Goal: Navigation & Orientation: Find specific page/section

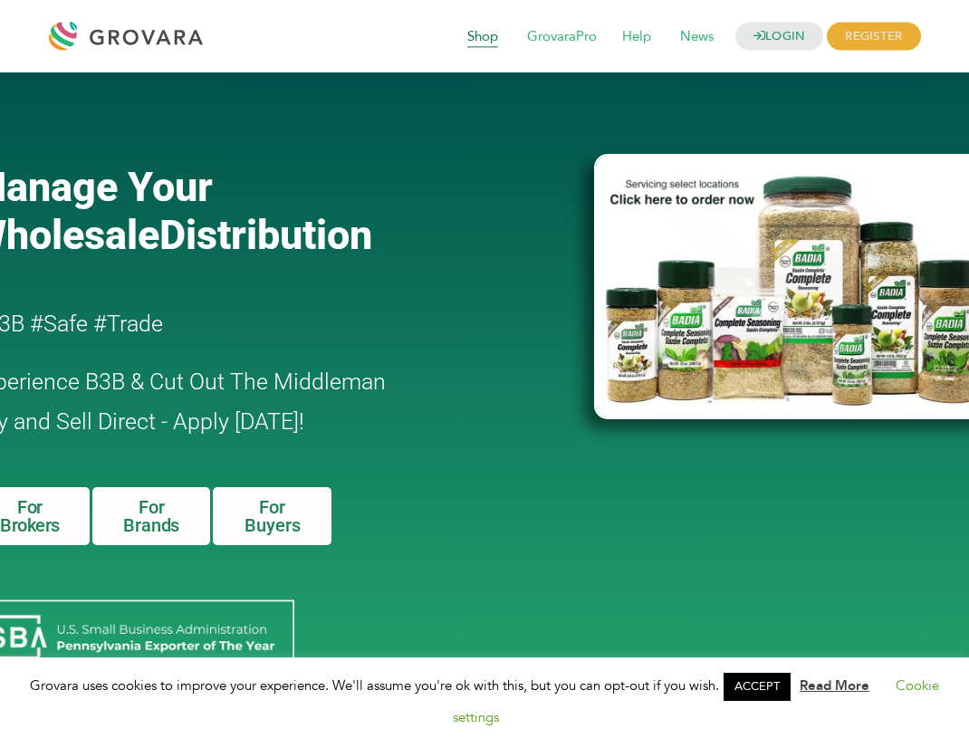
click at [473, 40] on span "Shop" at bounding box center [483, 37] width 56 height 34
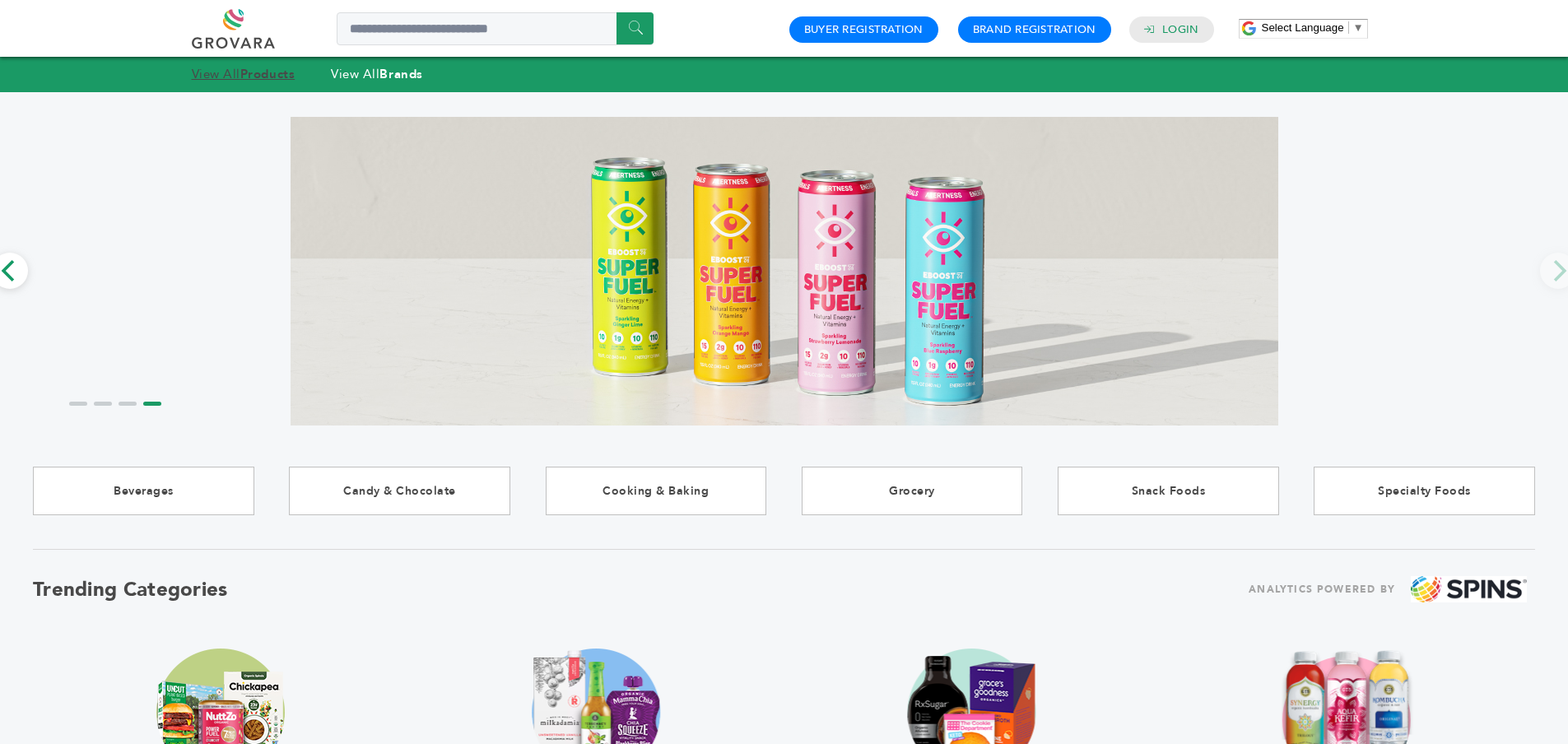
click at [240, 78] on link "View All Products" at bounding box center [243, 74] width 104 height 16
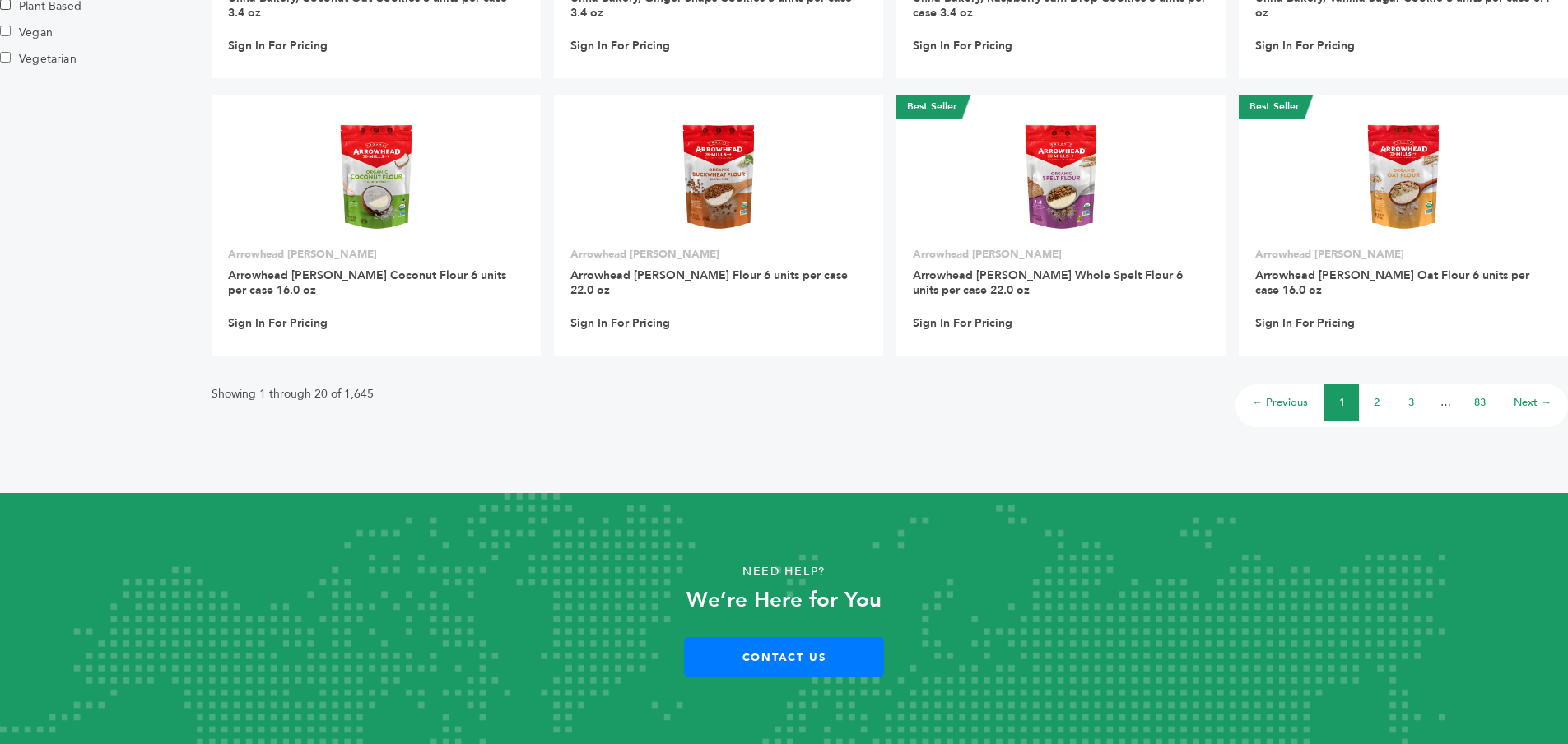
scroll to position [10815, 0]
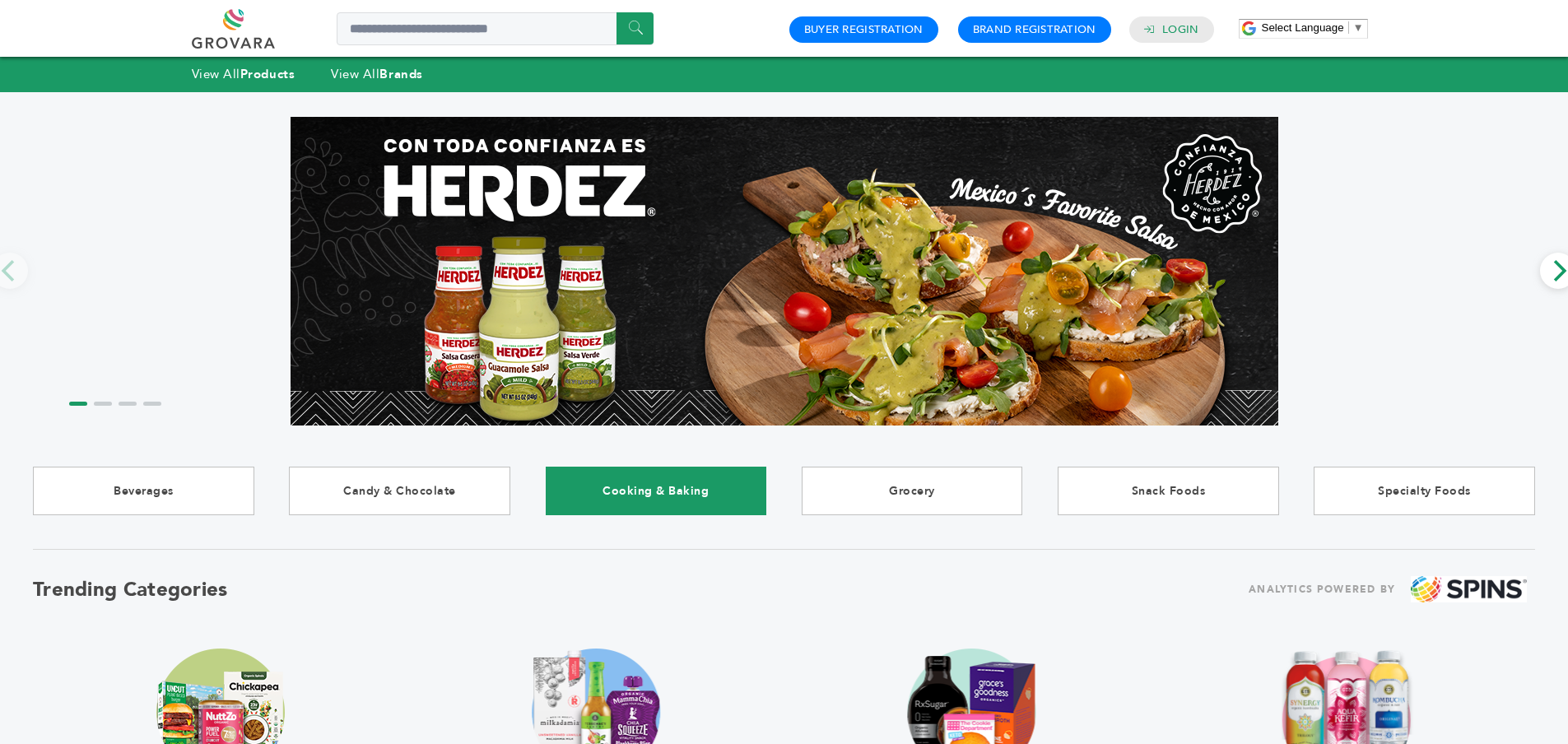
click at [667, 493] on link "Cooking & Baking" at bounding box center [657, 491] width 222 height 48
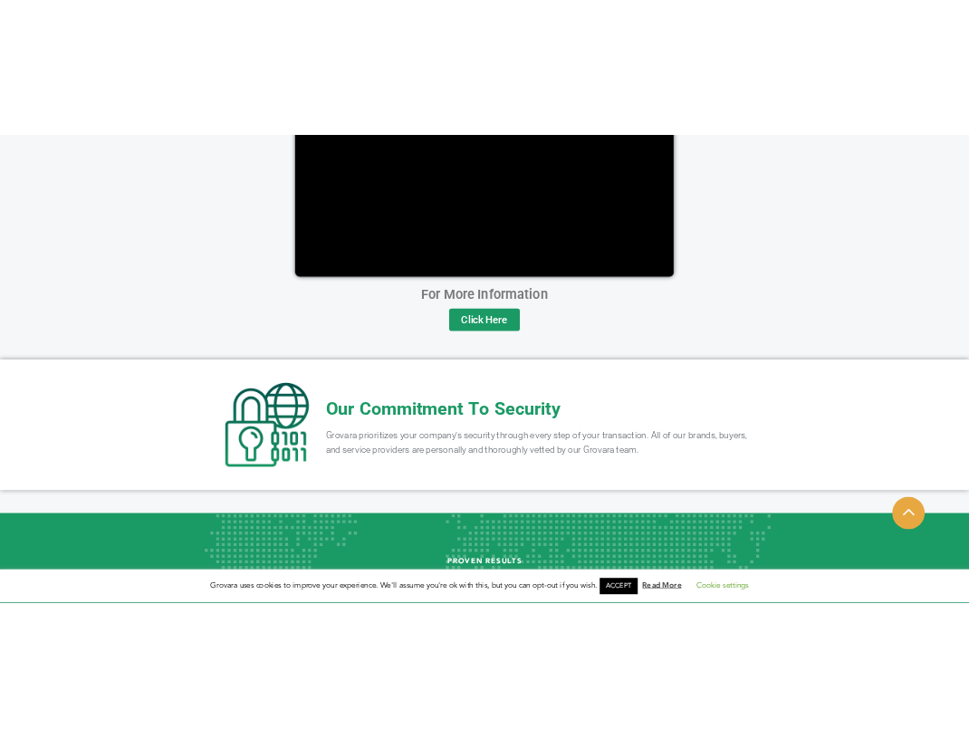
scroll to position [3066, 0]
